Goal: Navigation & Orientation: Find specific page/section

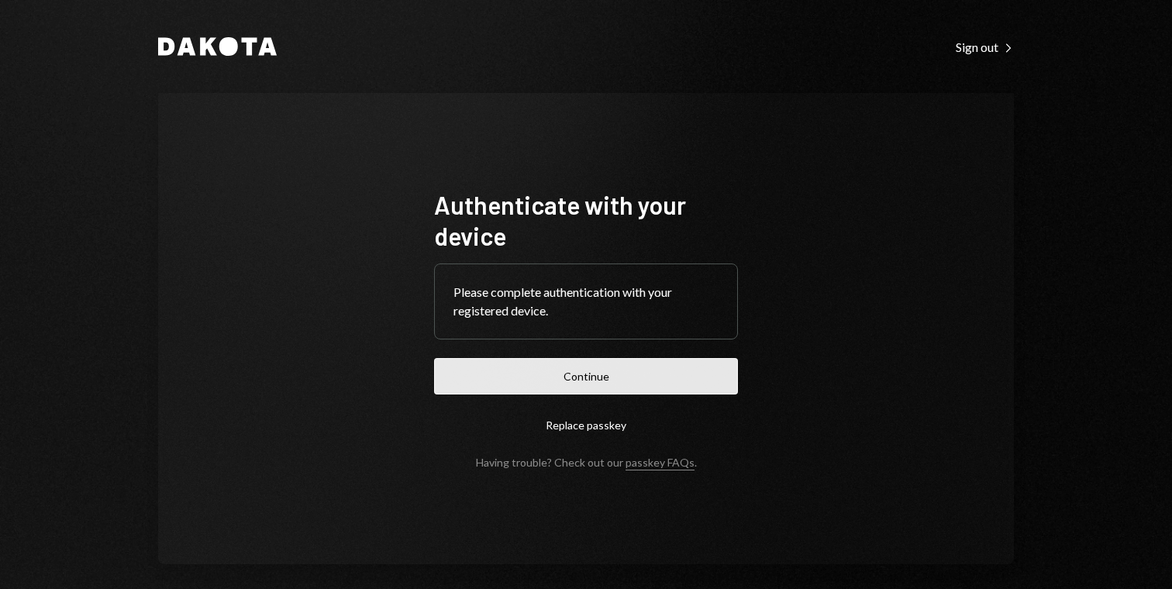
click at [521, 368] on button "Continue" at bounding box center [586, 376] width 304 height 36
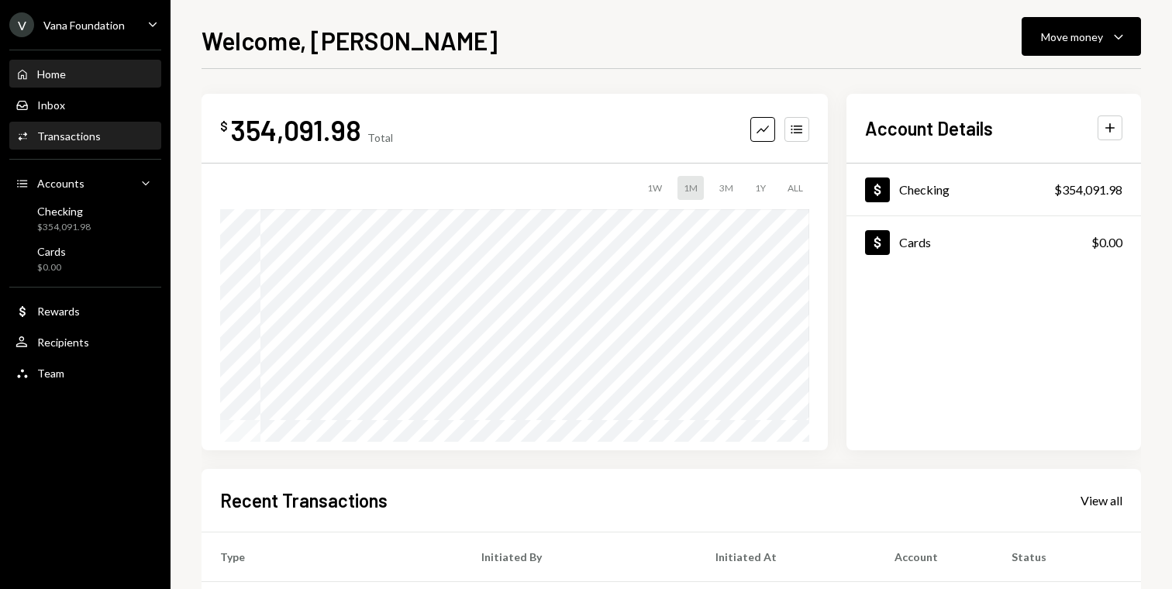
click at [69, 140] on div "Transactions" at bounding box center [69, 135] width 64 height 13
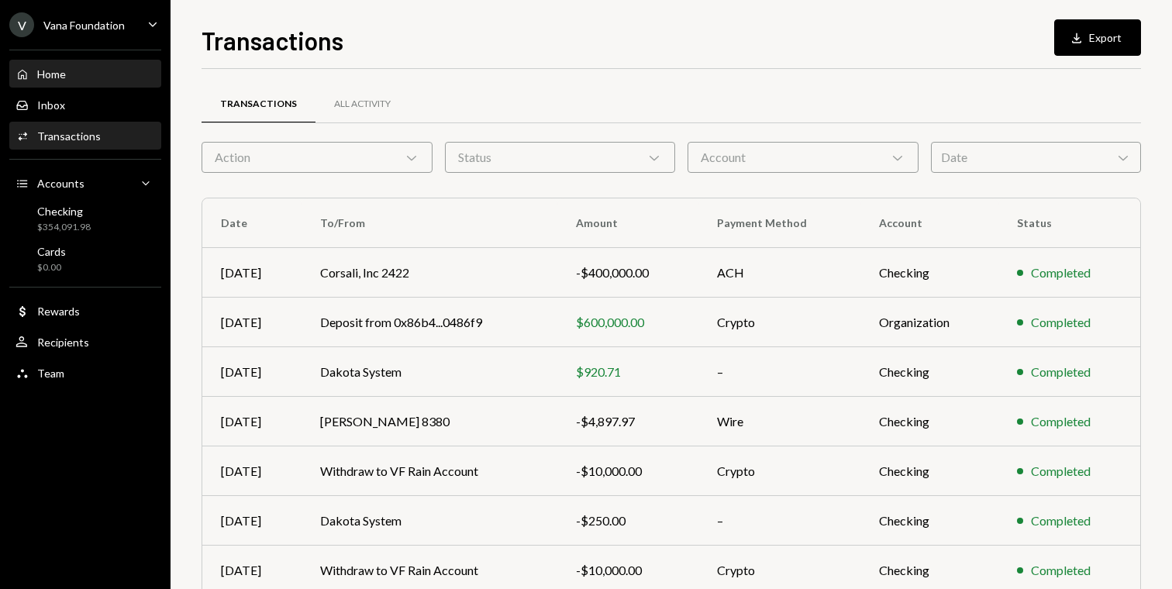
click at [64, 73] on div "Home" at bounding box center [51, 73] width 29 height 13
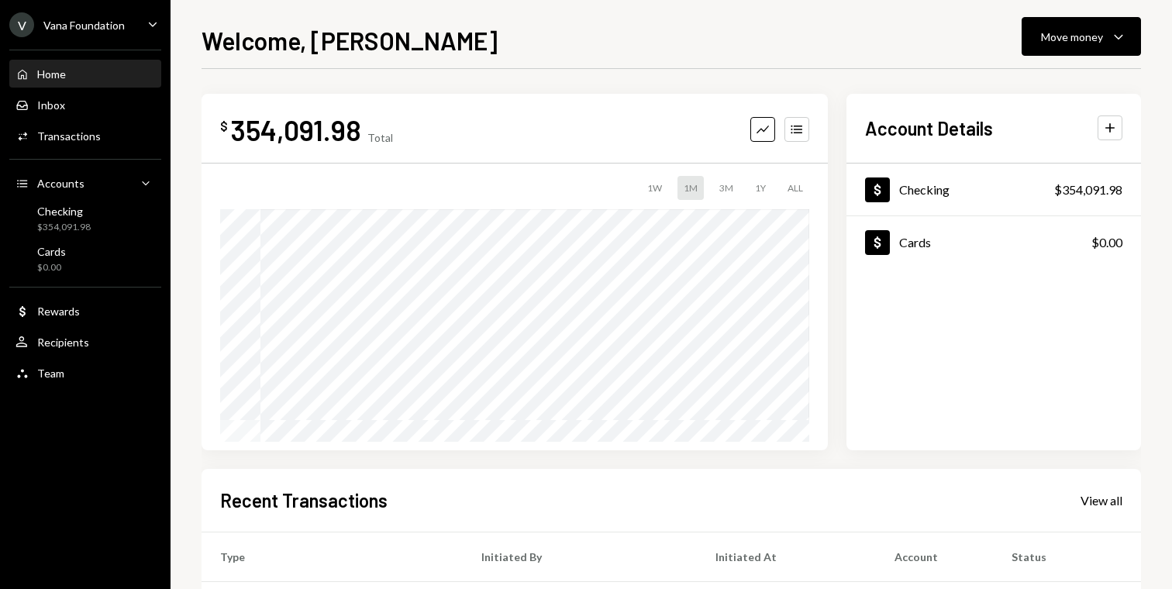
click at [148, 22] on icon "Caret Down" at bounding box center [152, 24] width 17 height 17
